Goal: Browse casually

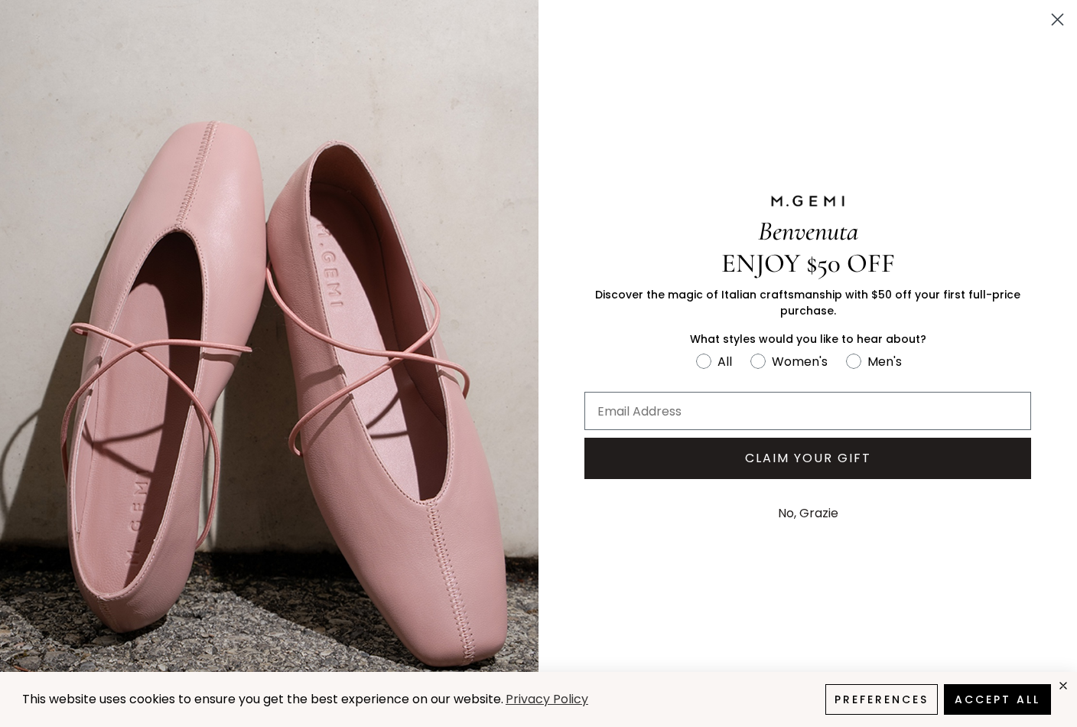
click at [1063, 15] on icon "Close dialog" at bounding box center [1058, 20] width 11 height 11
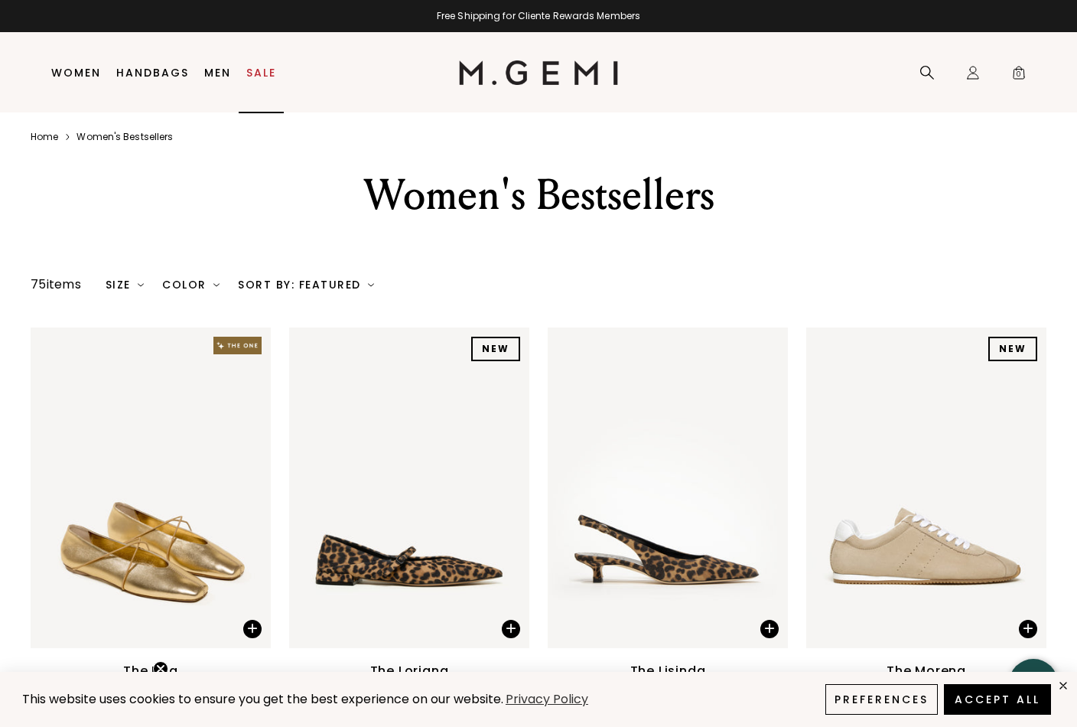
click at [264, 70] on link "Sale" at bounding box center [261, 73] width 30 height 12
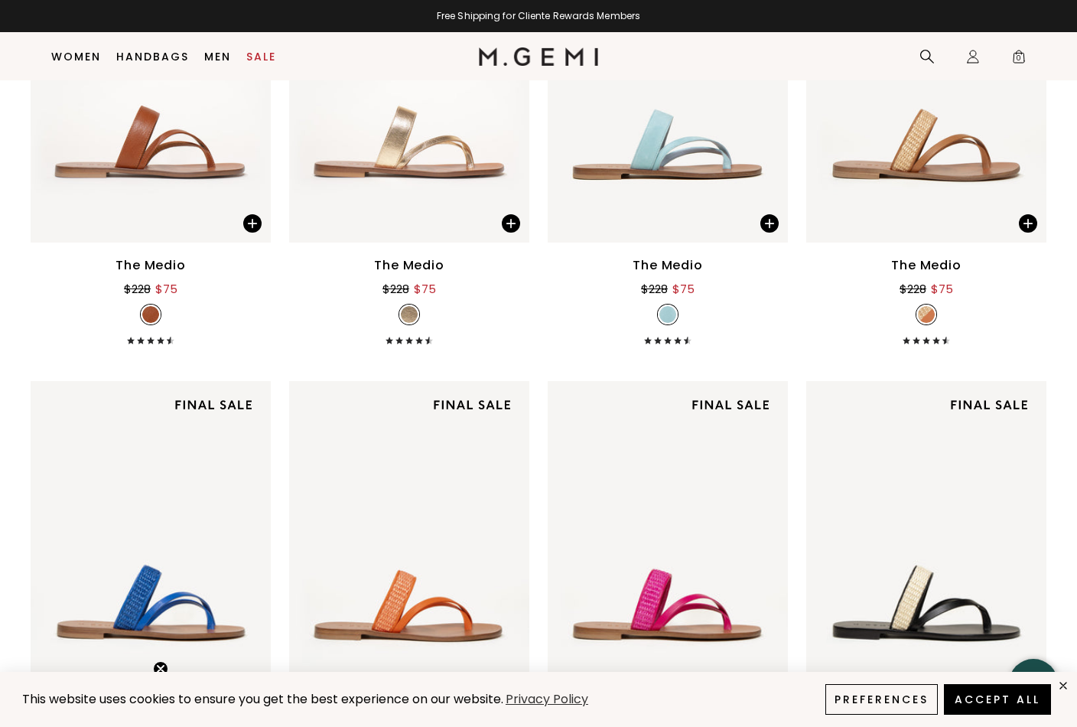
scroll to position [3055, 0]
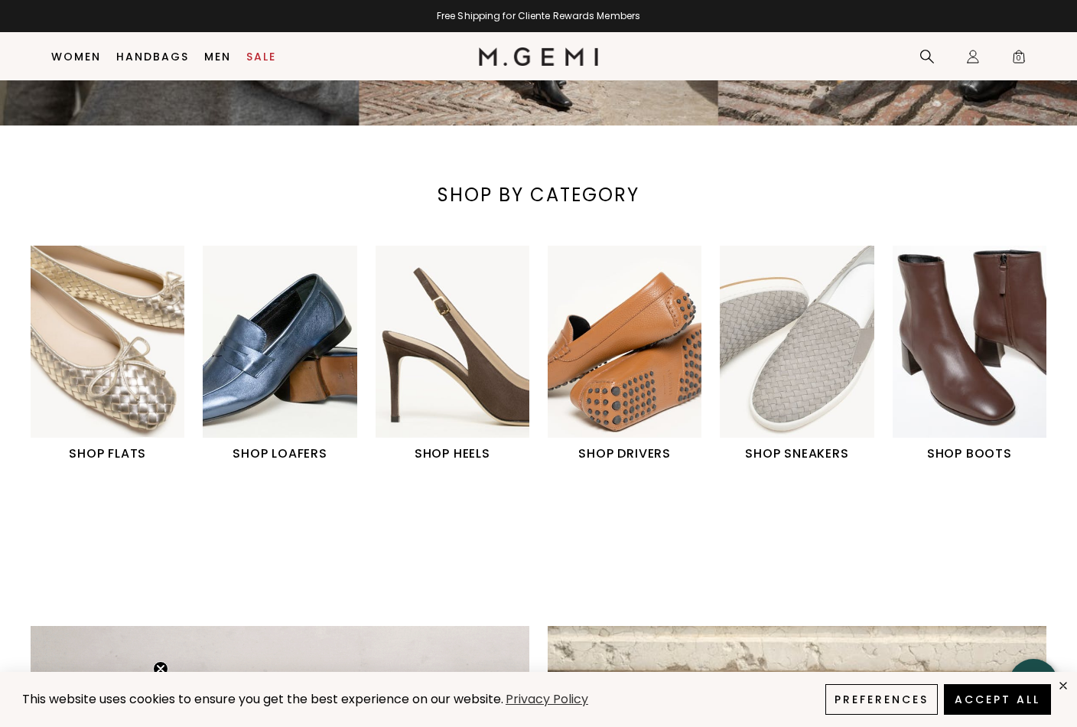
scroll to position [413, 0]
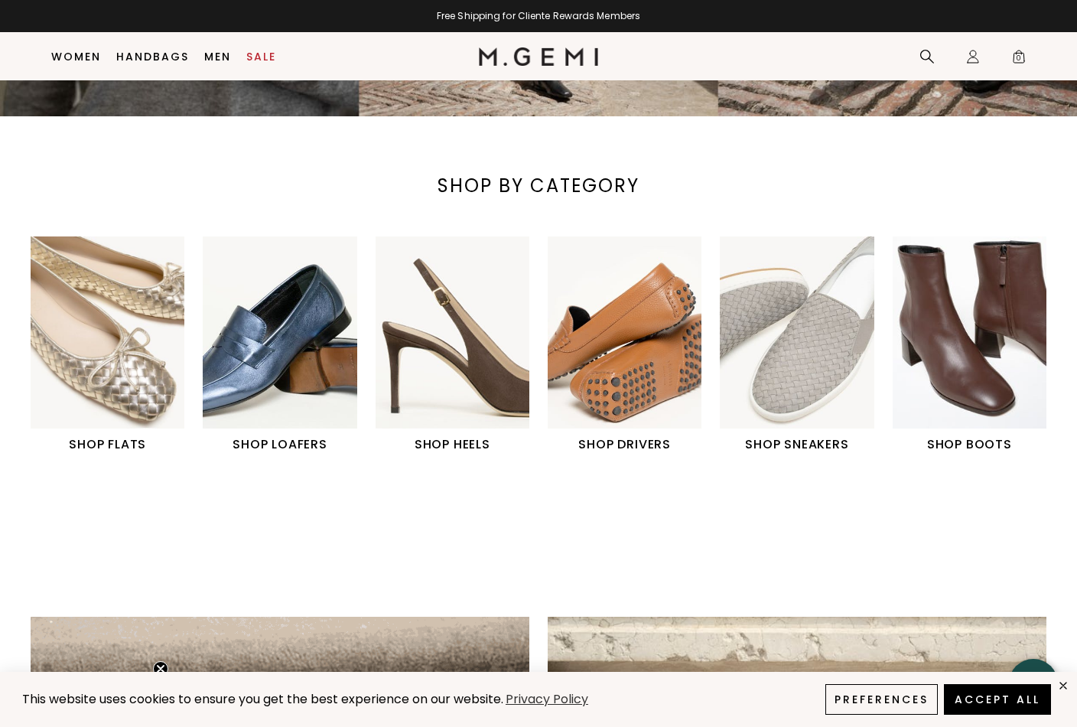
click at [74, 308] on img "1 / 6" at bounding box center [108, 332] width 154 height 193
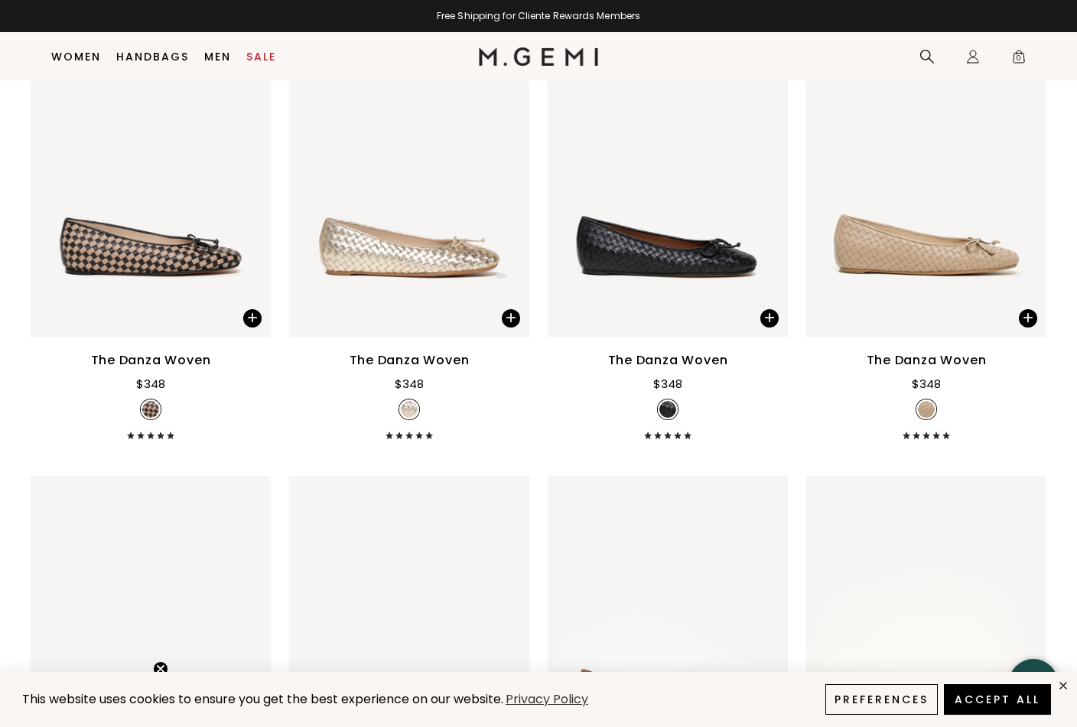
scroll to position [1659, 0]
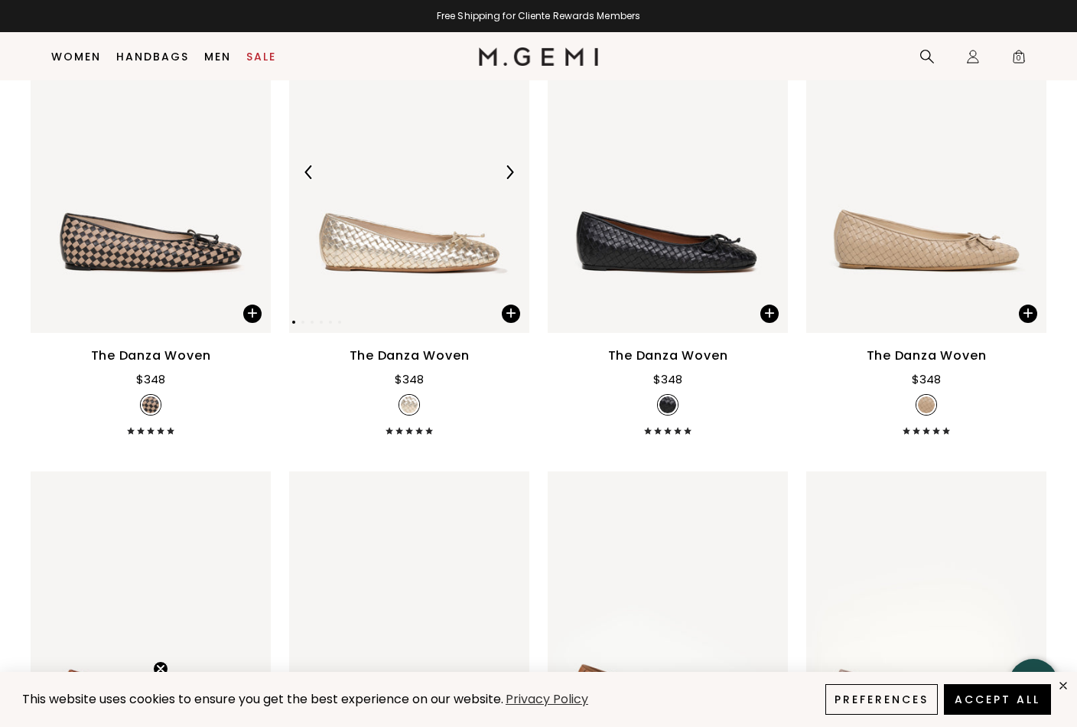
click at [517, 165] on div at bounding box center [509, 172] width 24 height 24
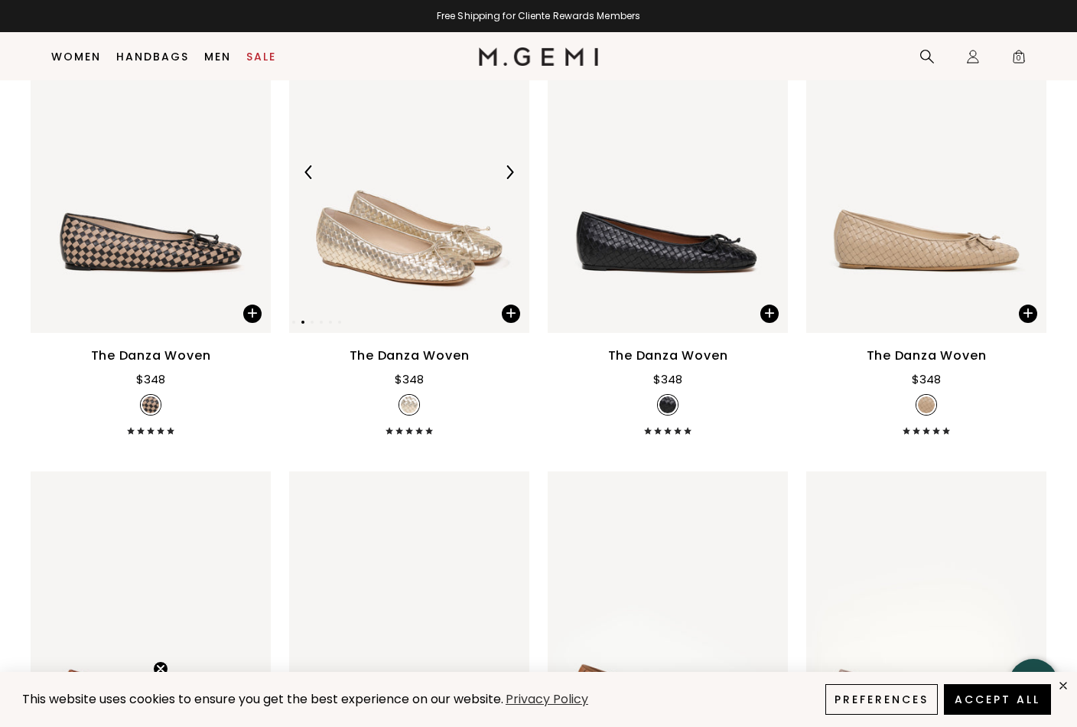
click at [517, 165] on div at bounding box center [509, 172] width 24 height 24
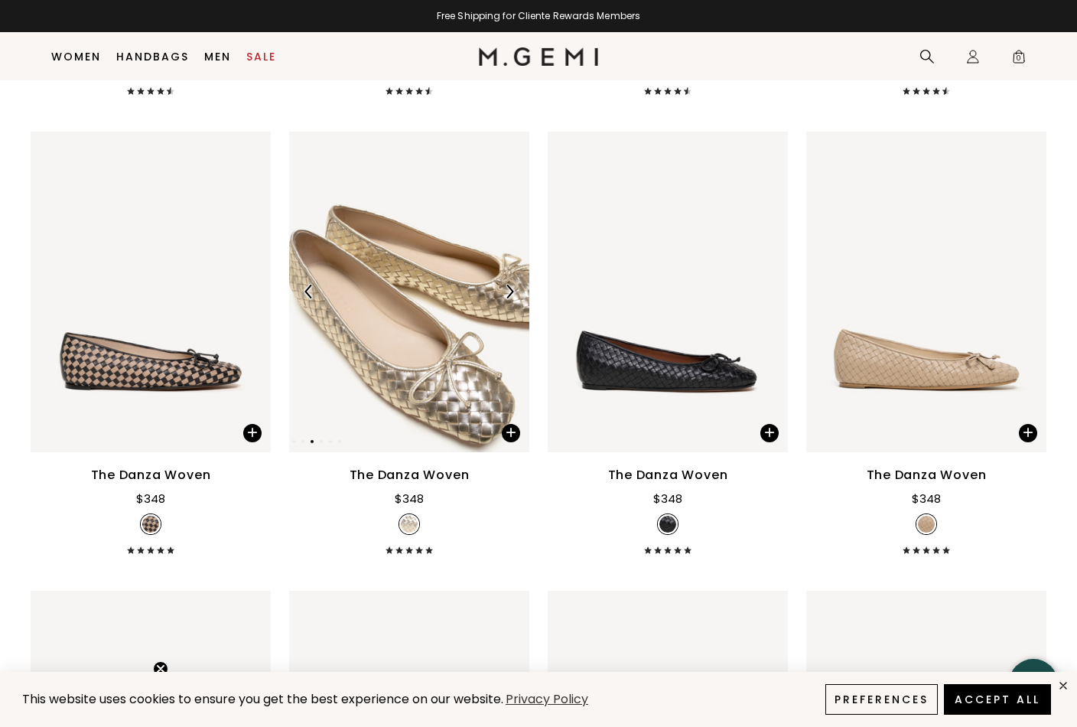
scroll to position [1472, 0]
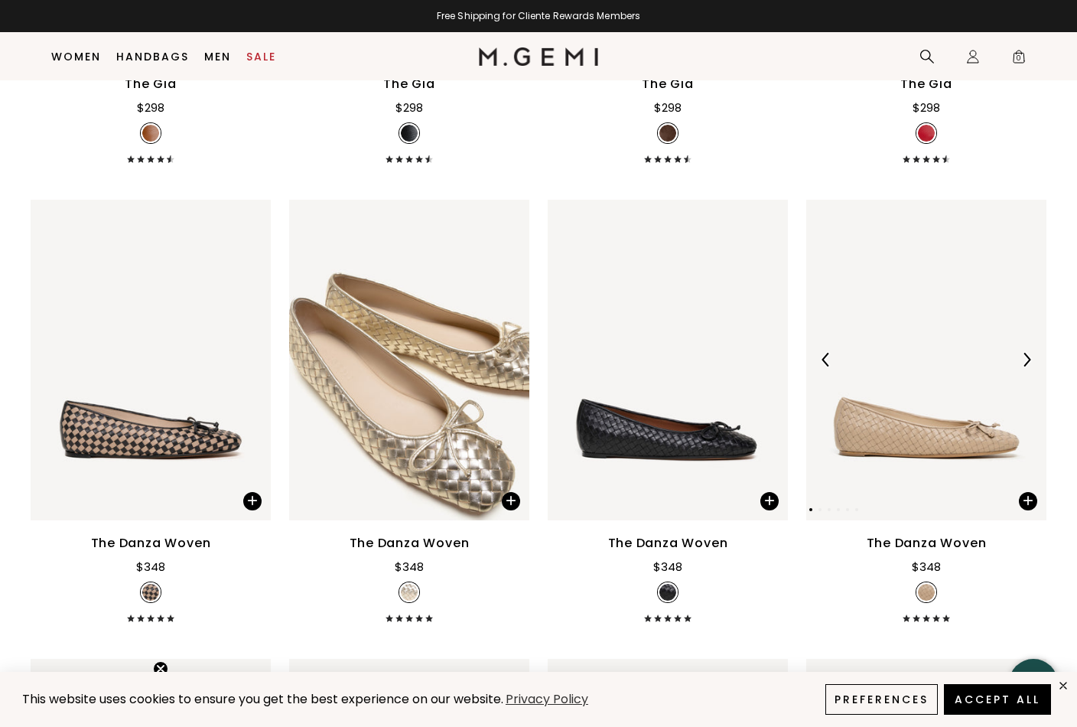
click at [1021, 363] on img at bounding box center [1027, 360] width 14 height 14
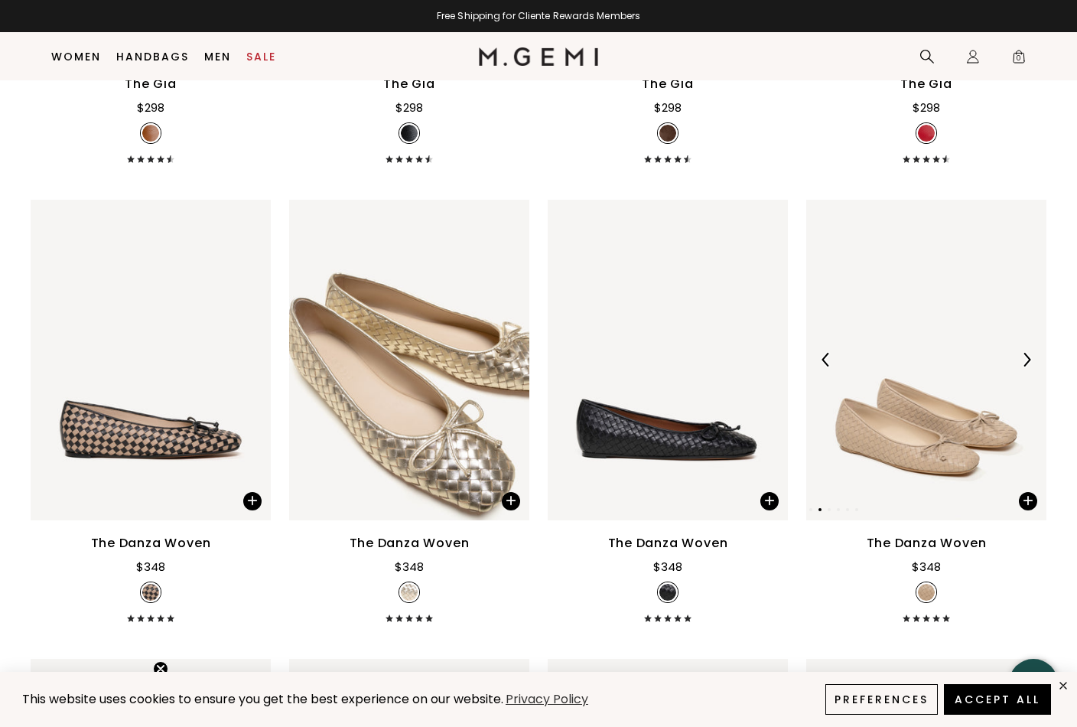
click at [1021, 363] on img at bounding box center [1027, 360] width 14 height 14
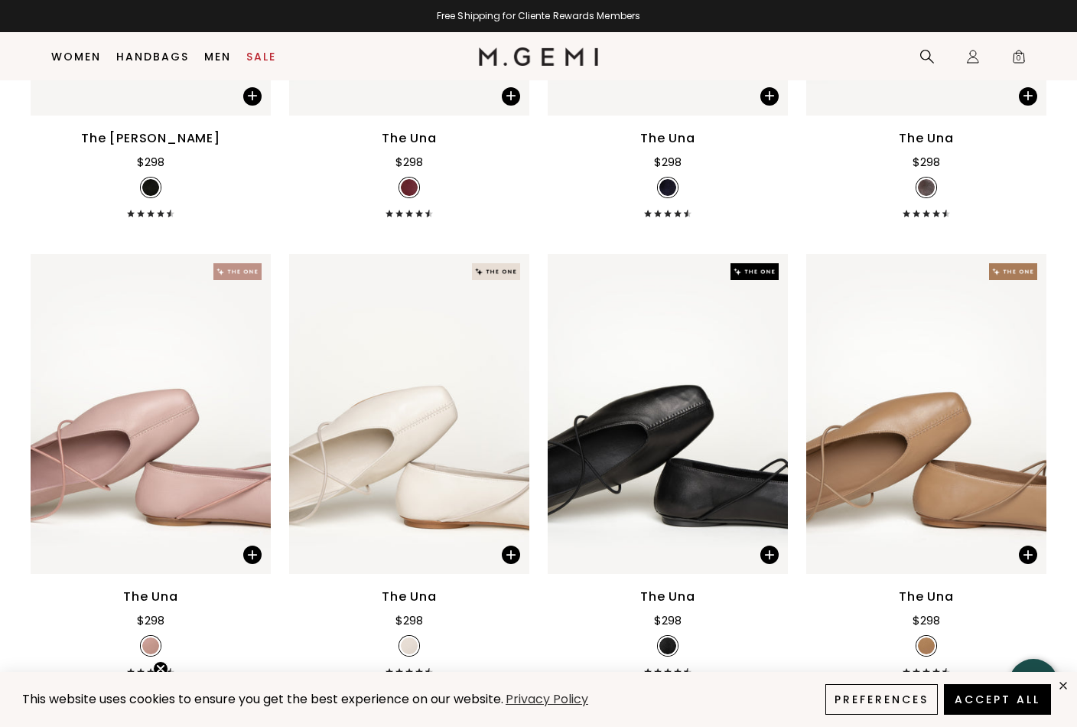
scroll to position [3242, 0]
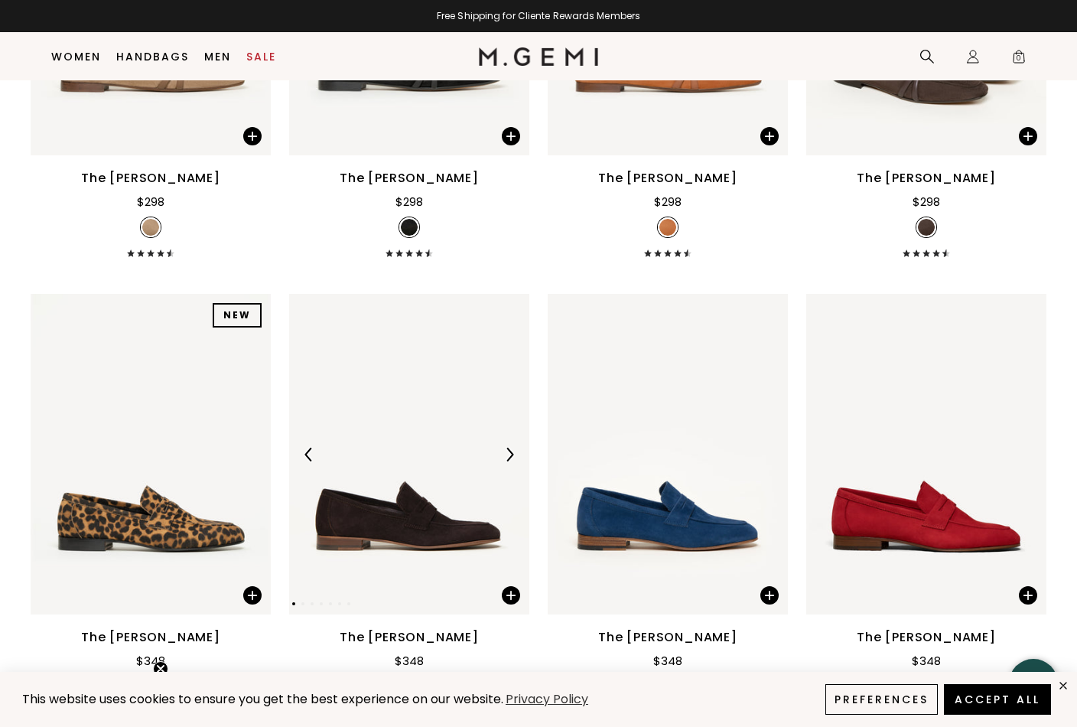
scroll to position [932, 0]
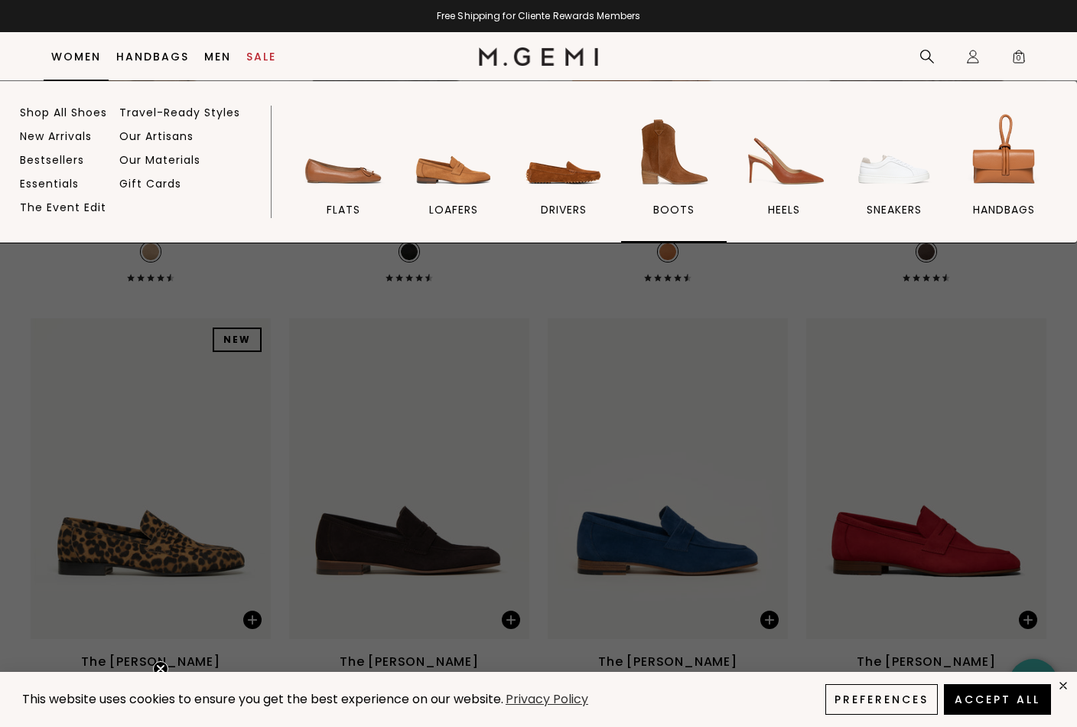
click at [666, 144] on img at bounding box center [674, 152] width 86 height 86
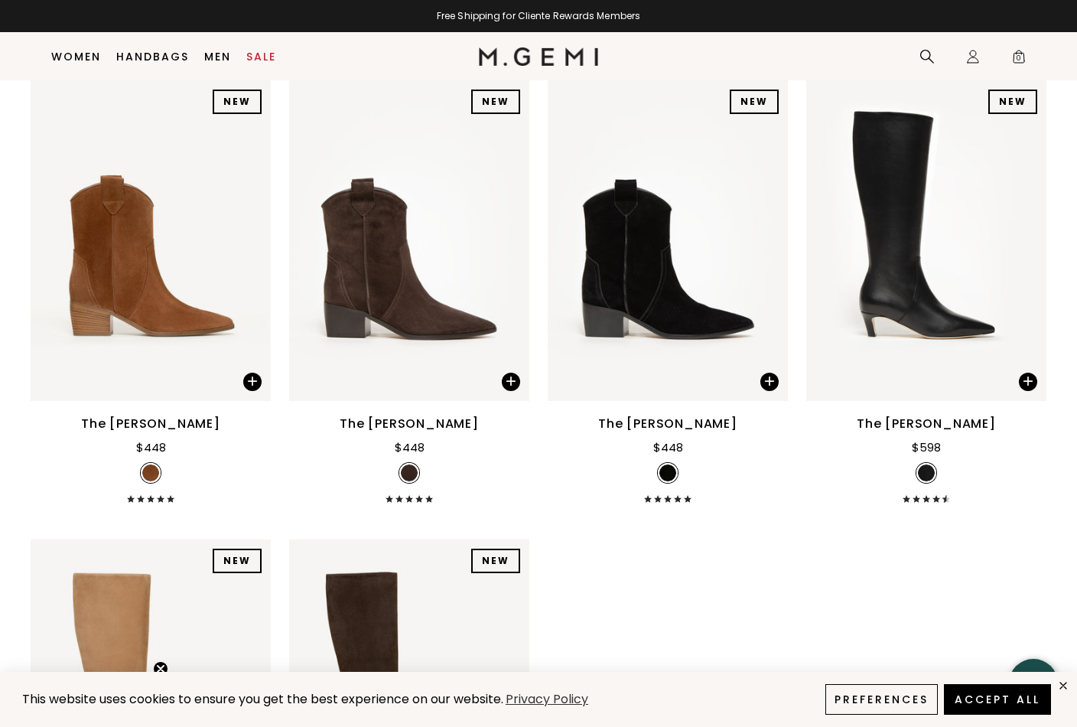
scroll to position [1573, 0]
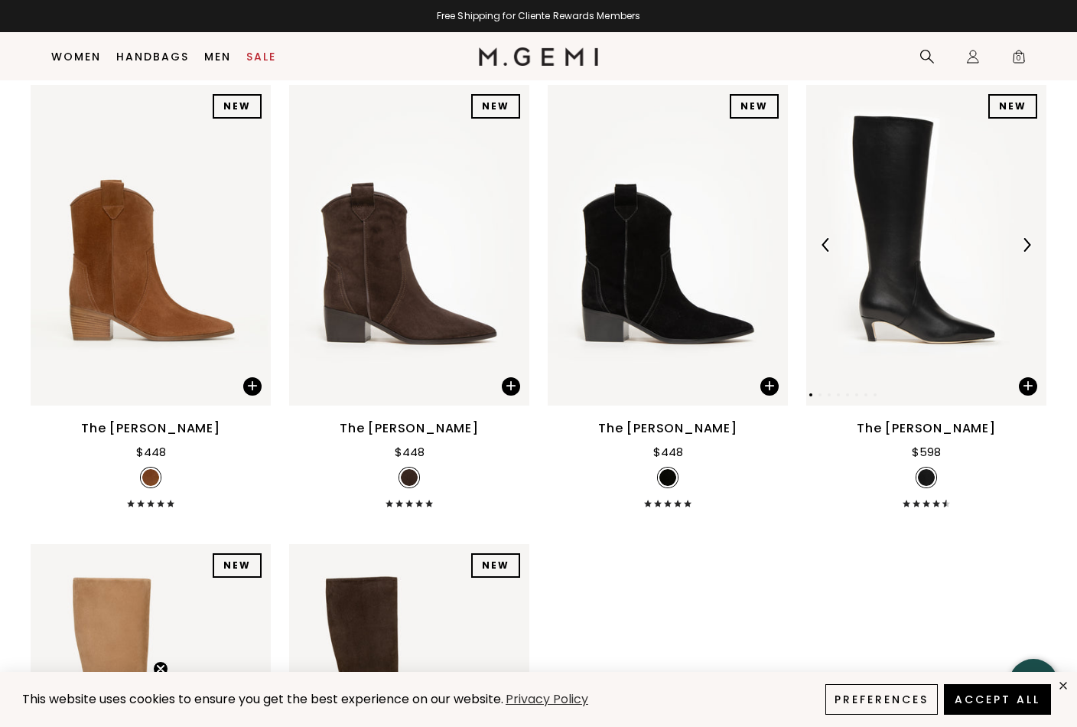
click at [1024, 244] on img at bounding box center [1027, 245] width 14 height 14
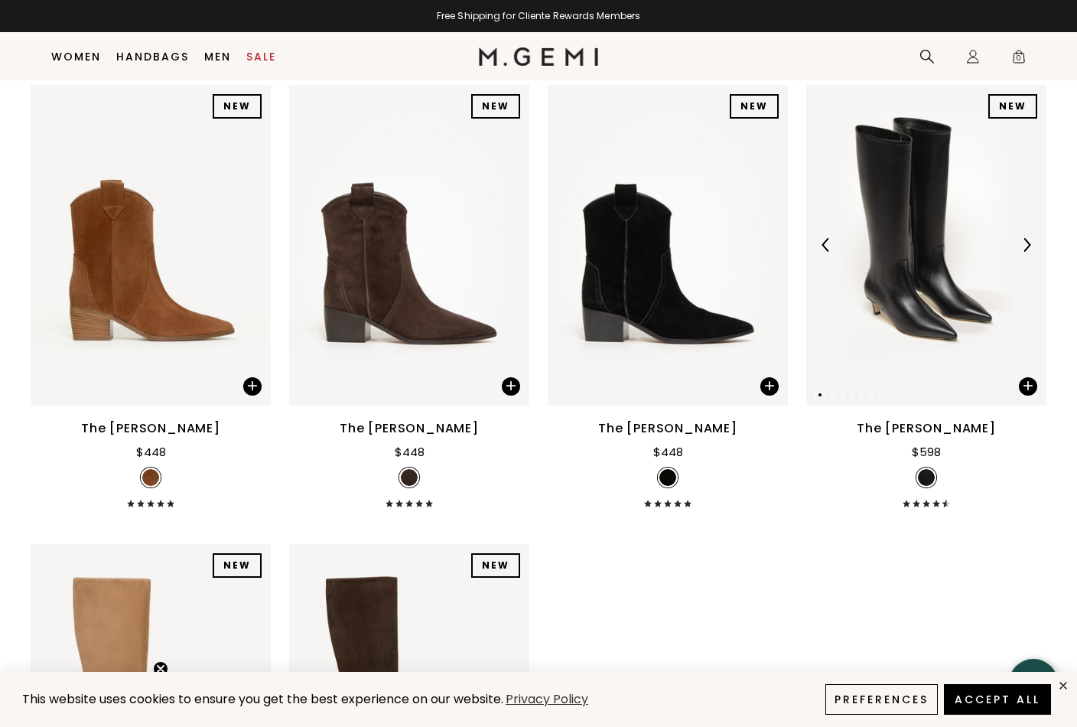
click at [1024, 244] on img at bounding box center [1027, 245] width 14 height 14
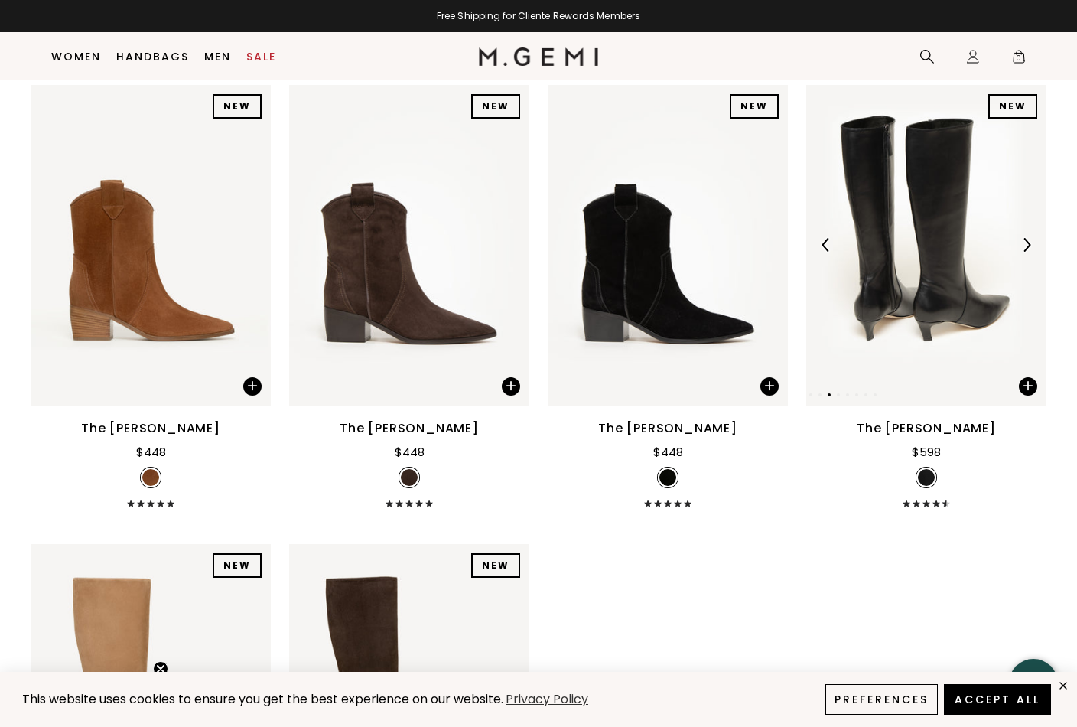
click at [1024, 244] on img at bounding box center [1027, 245] width 14 height 14
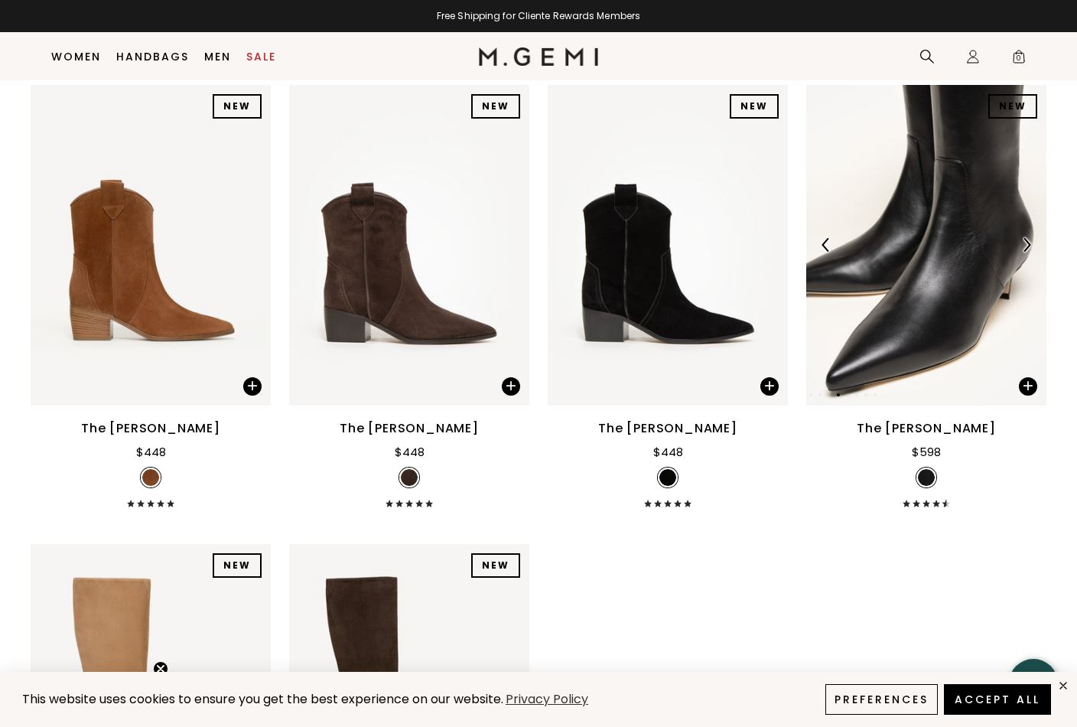
click at [1024, 245] on img at bounding box center [1027, 245] width 14 height 14
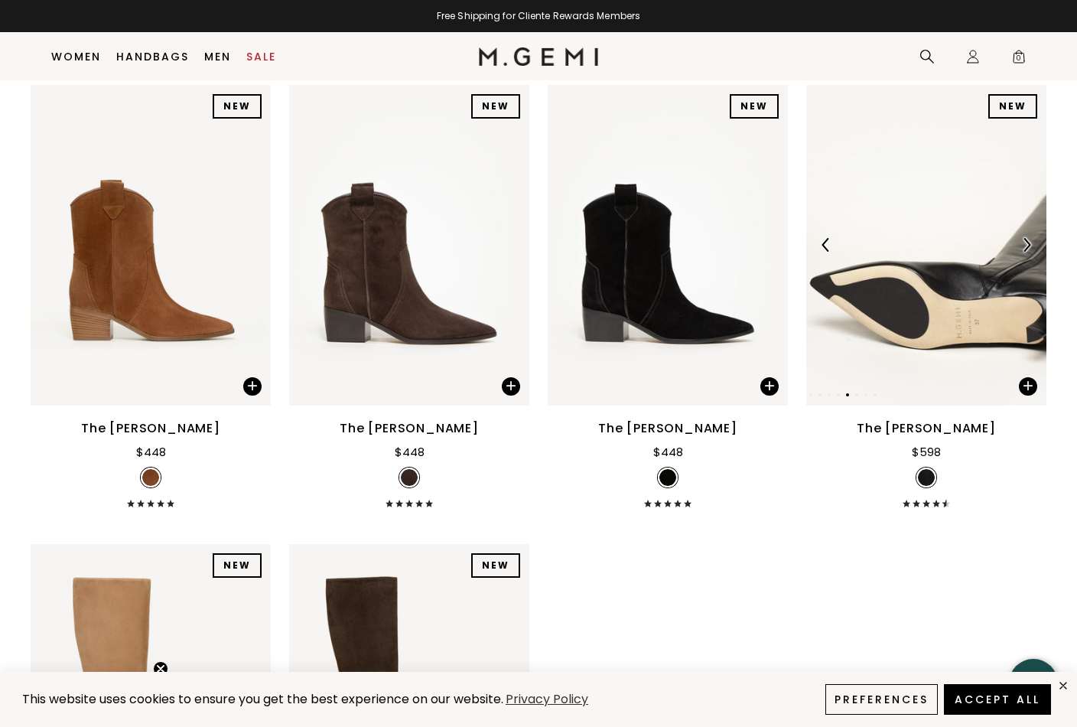
click at [1024, 245] on img at bounding box center [1027, 245] width 14 height 14
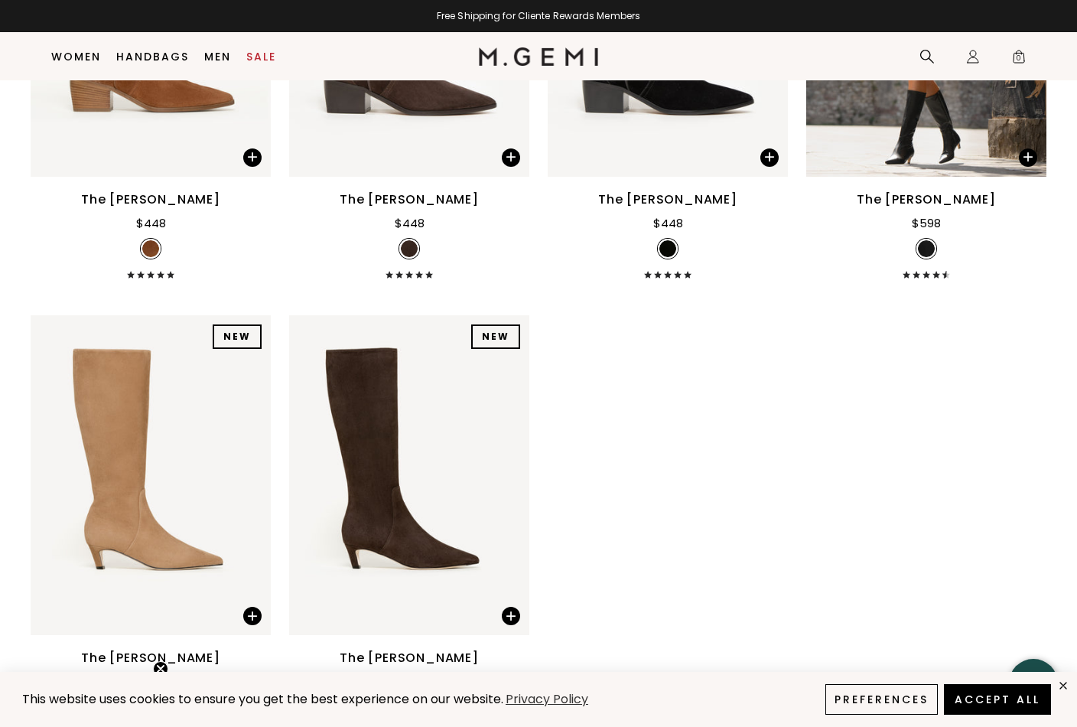
scroll to position [1845, 0]
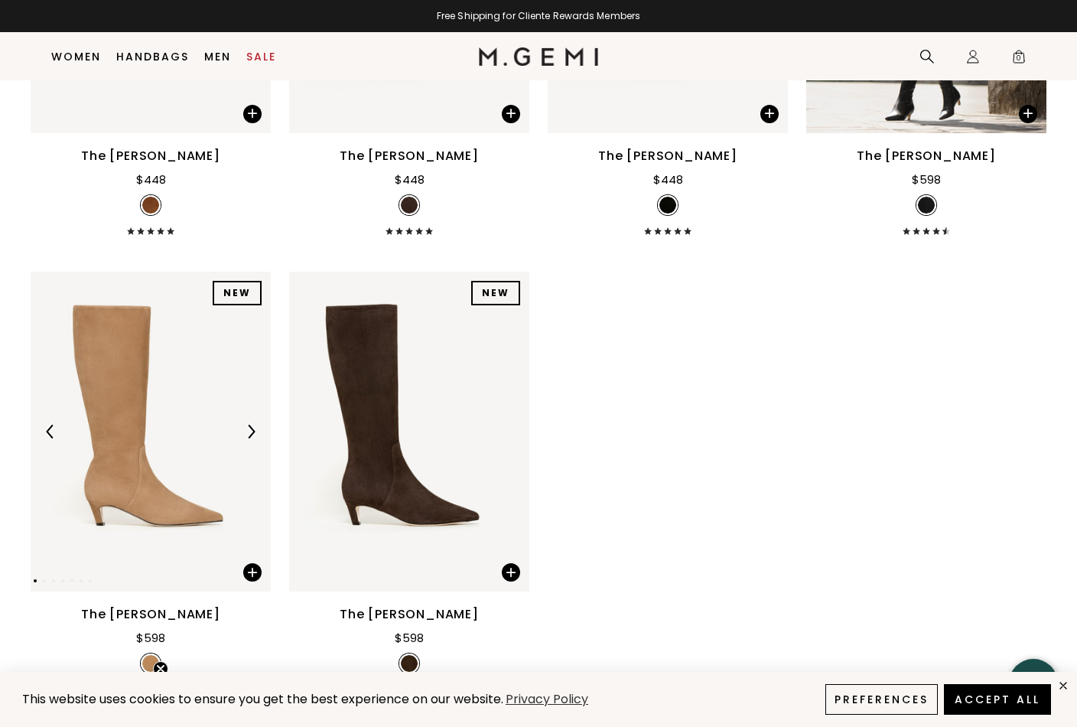
click at [256, 431] on img at bounding box center [251, 432] width 14 height 14
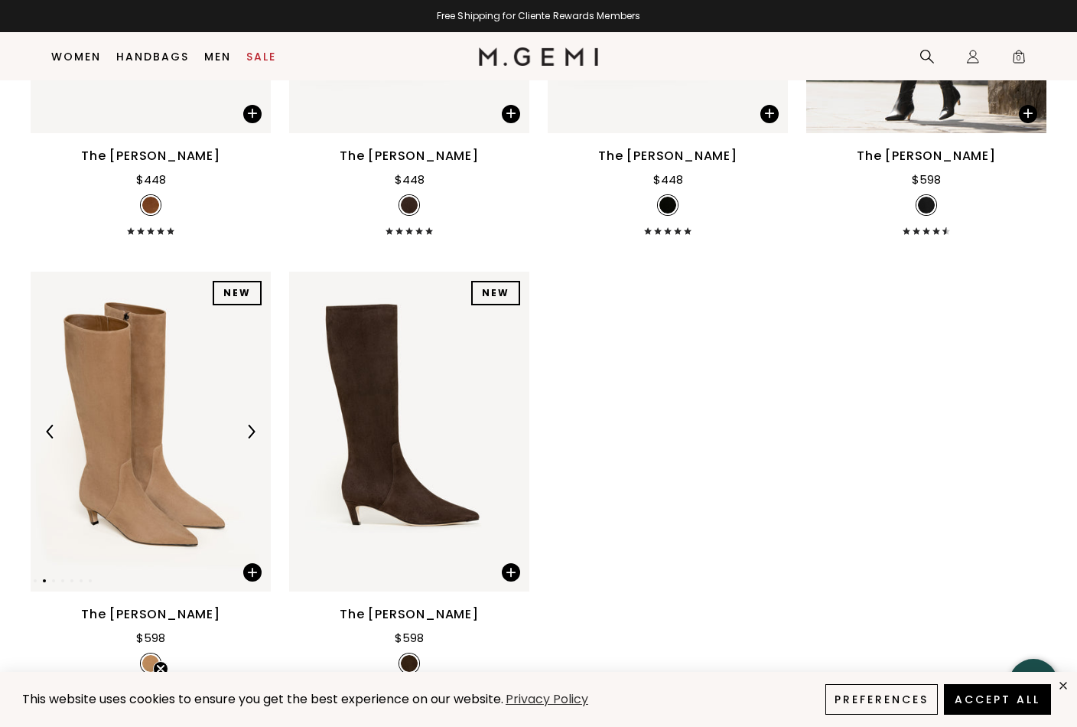
click at [256, 431] on img at bounding box center [251, 432] width 14 height 14
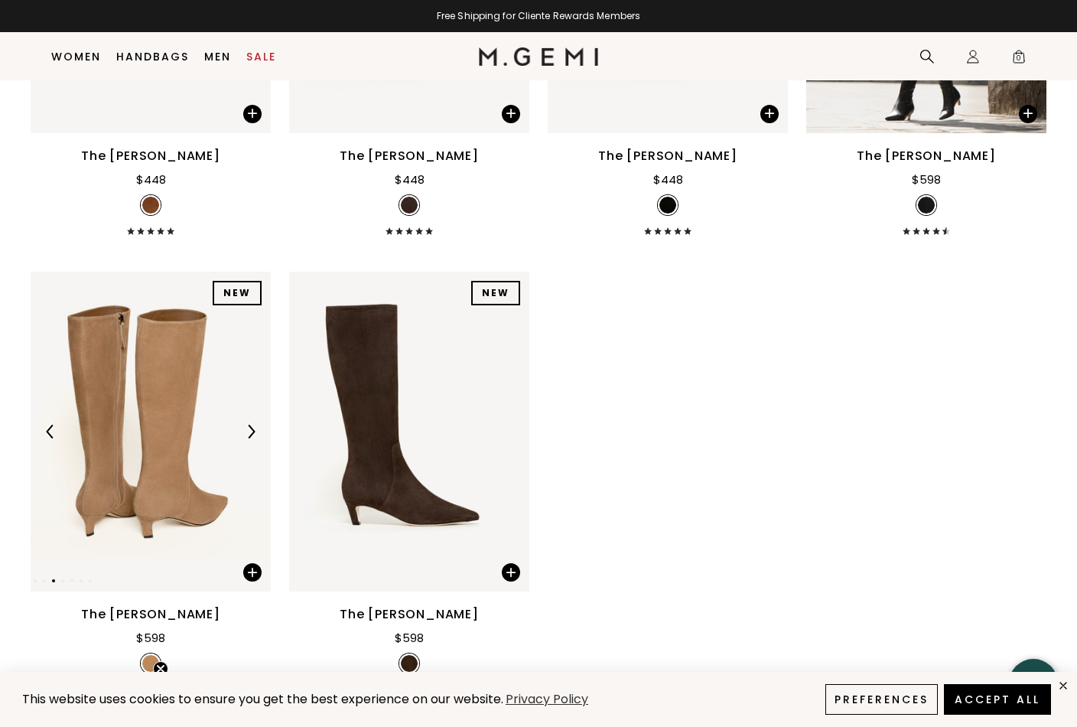
click at [256, 431] on img at bounding box center [251, 432] width 14 height 14
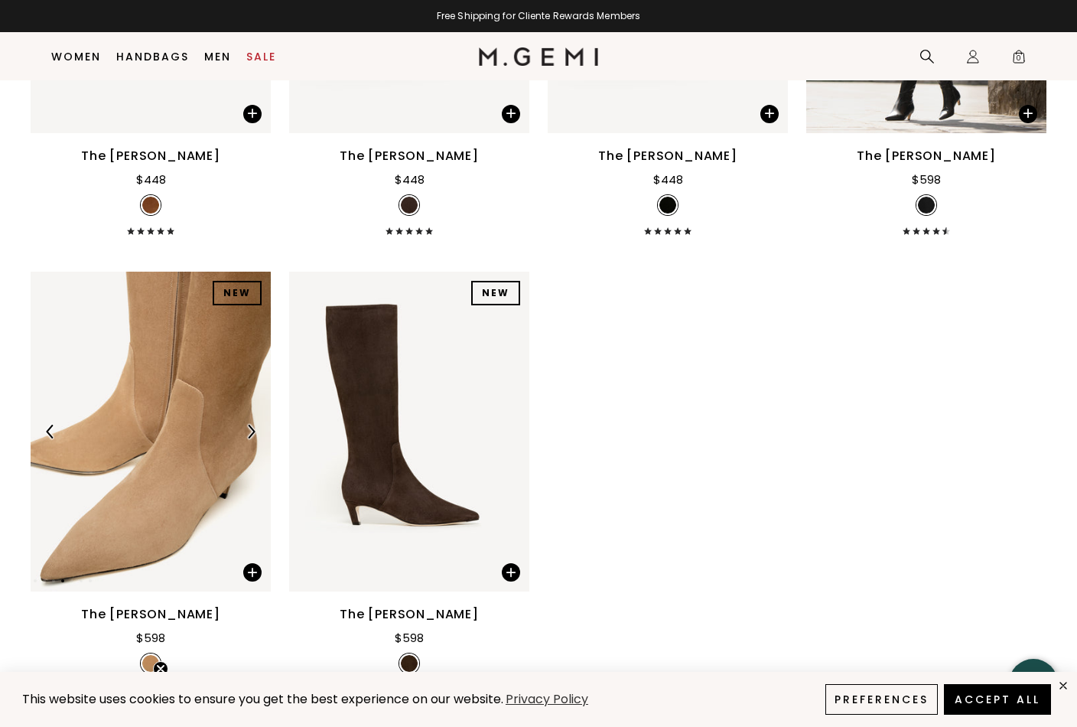
click at [256, 431] on img at bounding box center [251, 432] width 14 height 14
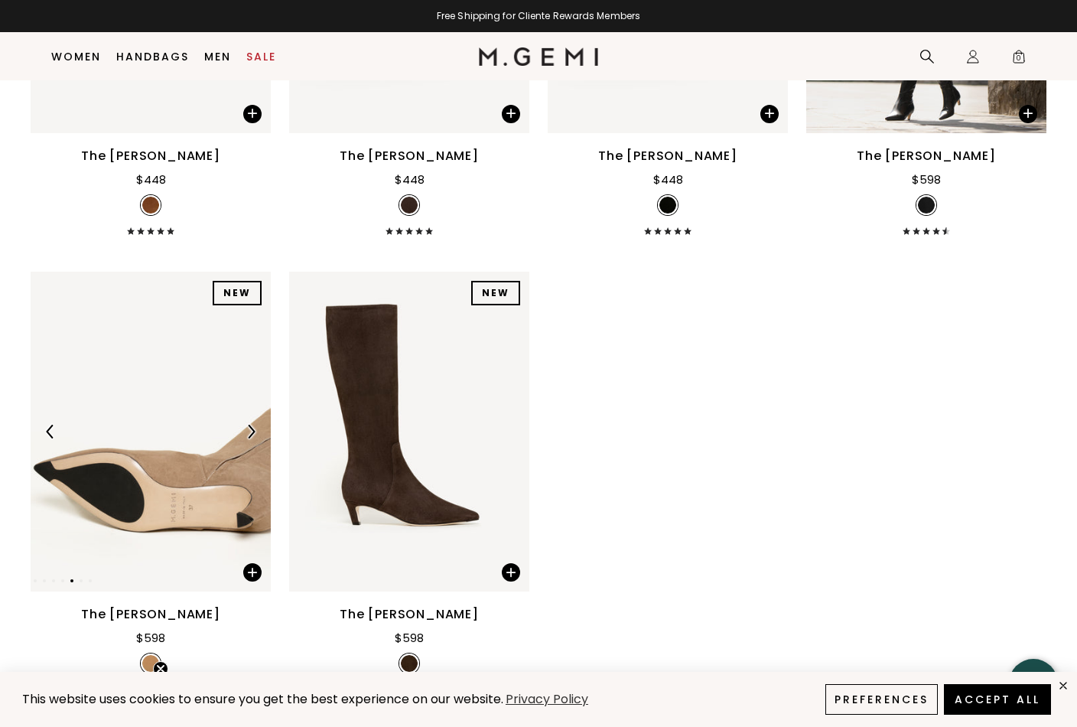
click at [256, 431] on img at bounding box center [251, 432] width 14 height 14
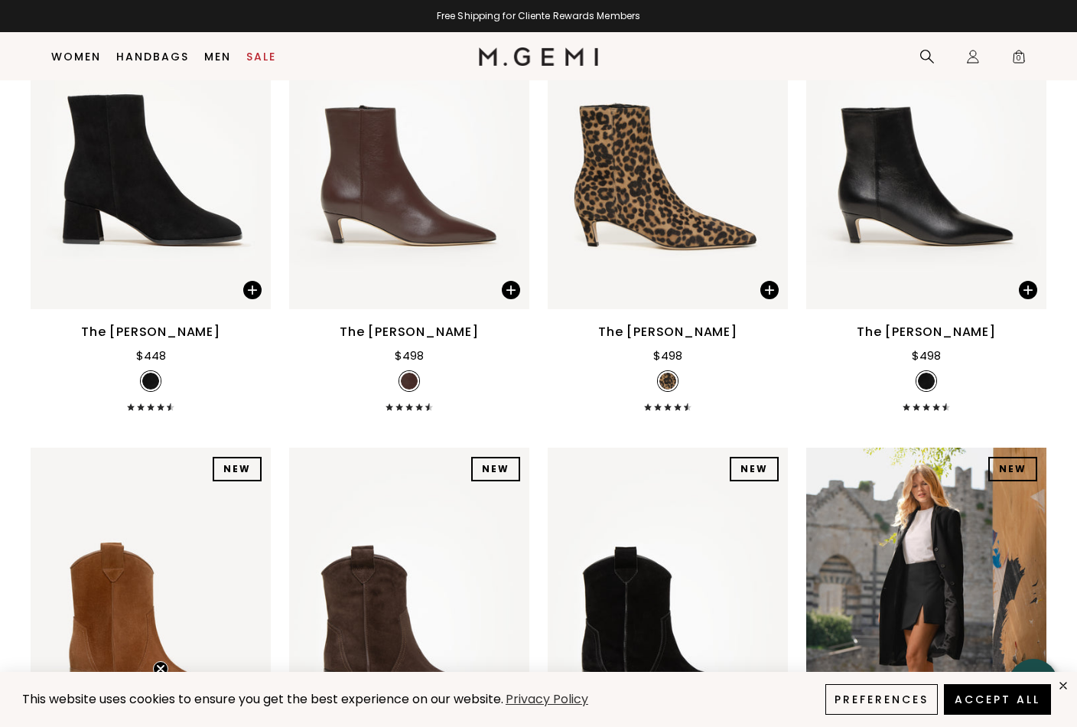
scroll to position [1212, 0]
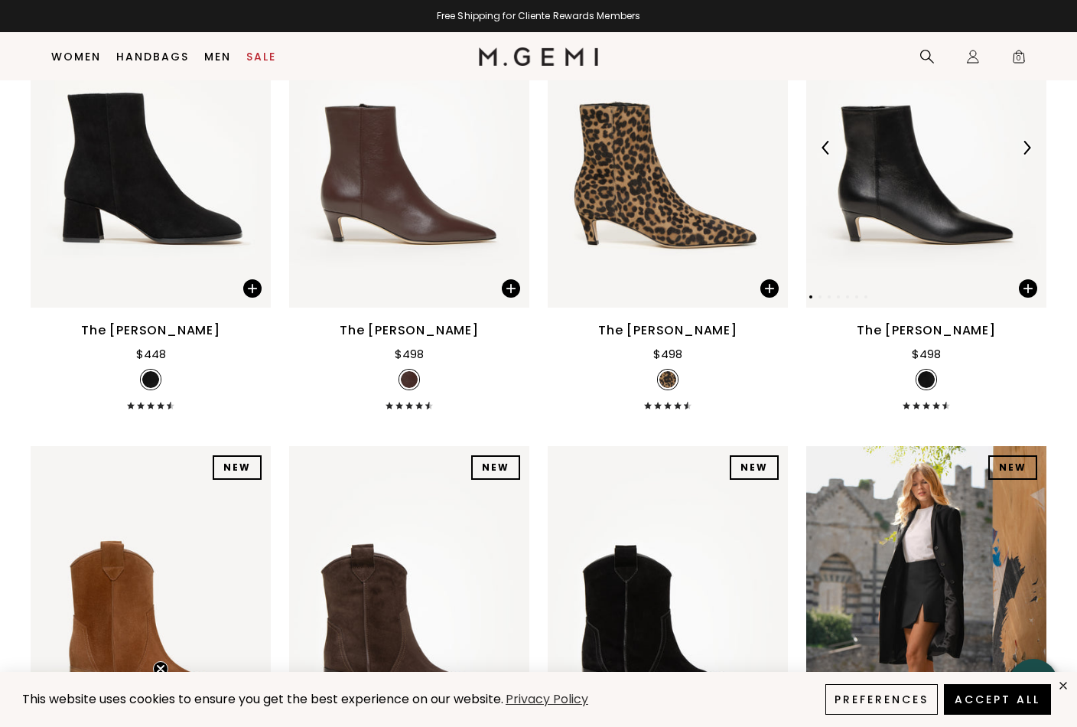
click at [1024, 144] on img at bounding box center [1027, 148] width 14 height 14
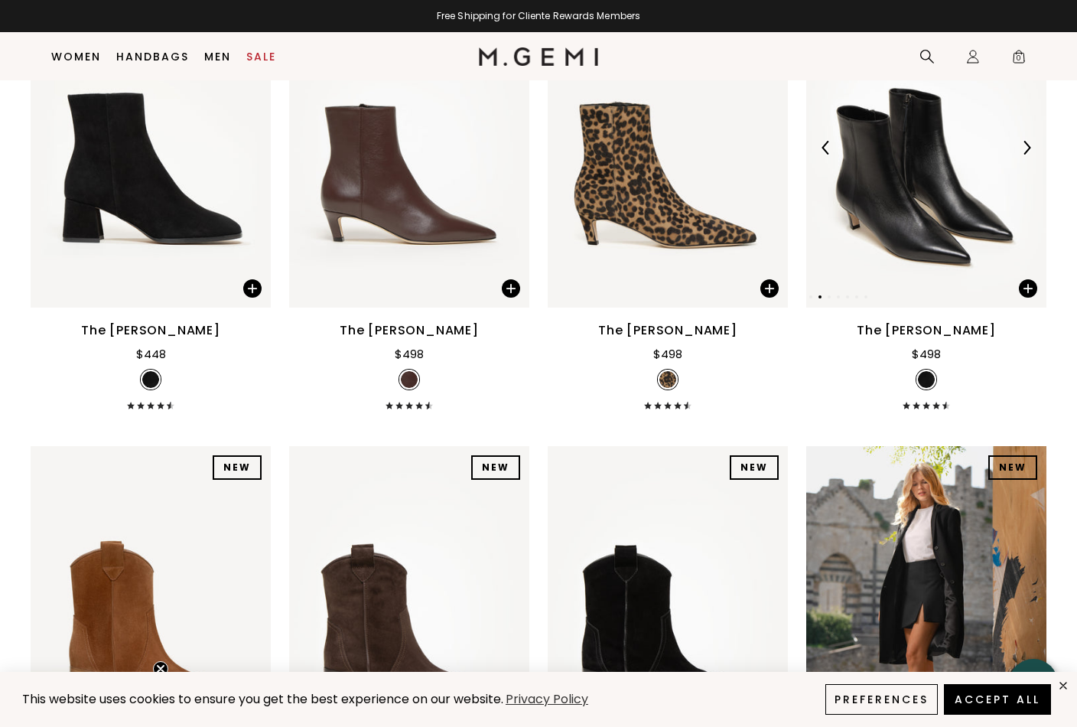
click at [1024, 144] on img at bounding box center [1027, 148] width 14 height 14
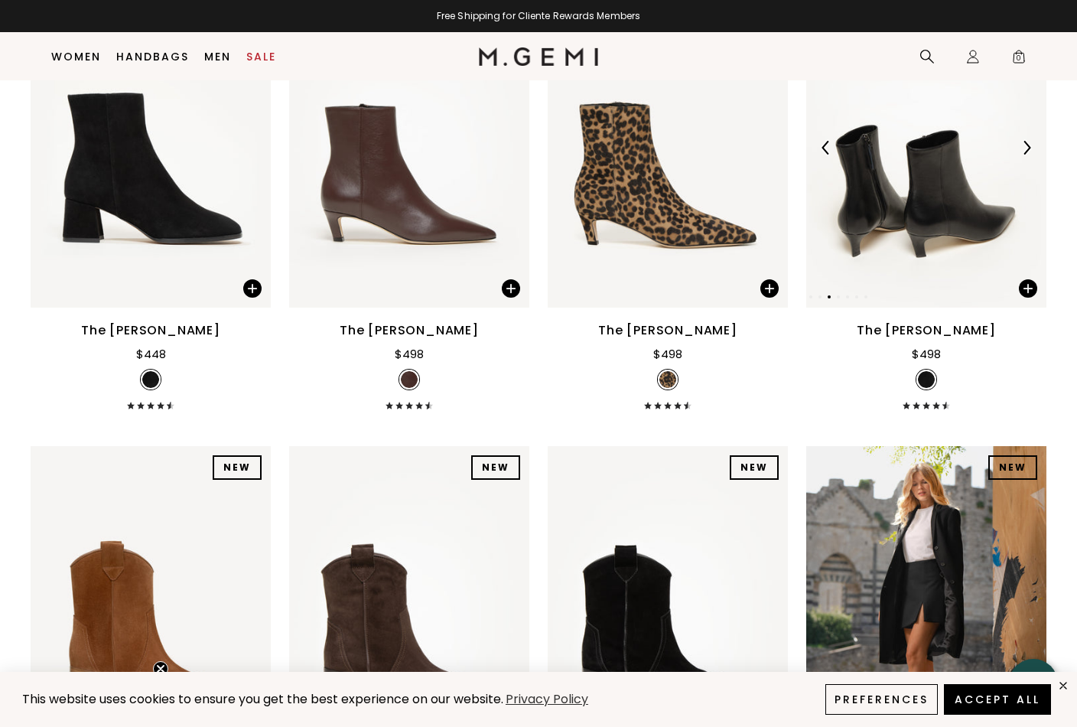
click at [1024, 144] on img at bounding box center [1027, 148] width 14 height 14
